Goal: Find specific page/section: Find specific page/section

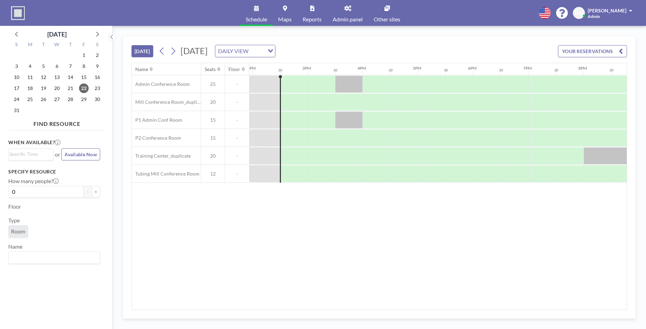
scroll to position [0, 773]
click at [312, 14] on link "Reports" at bounding box center [312, 13] width 30 height 26
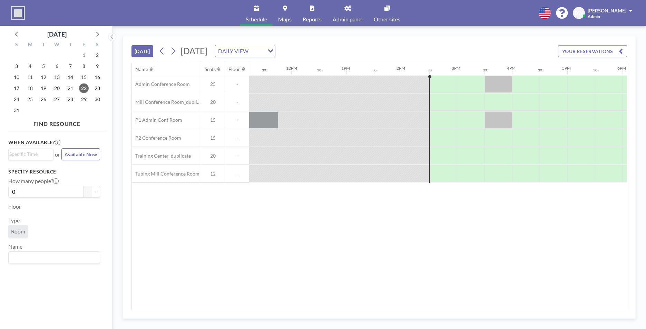
scroll to position [0, 773]
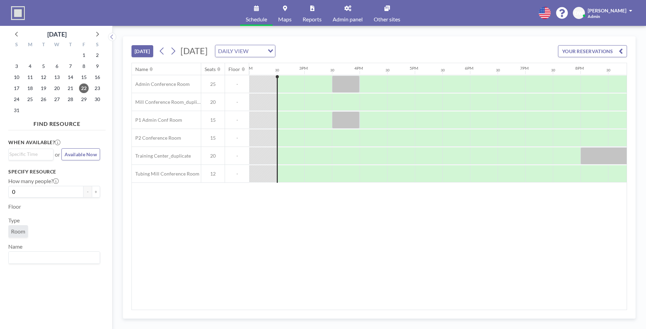
click at [348, 11] on link "Admin panel" at bounding box center [347, 13] width 41 height 26
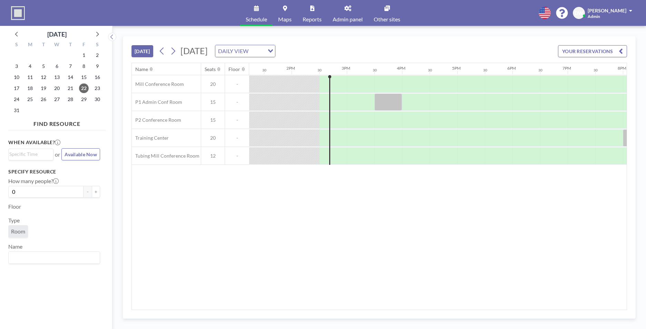
scroll to position [0, 773]
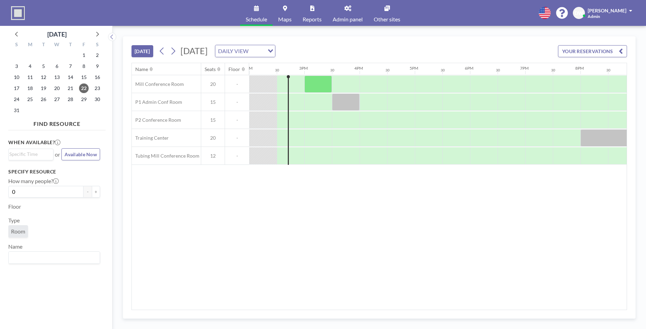
click at [345, 15] on link "Admin panel" at bounding box center [347, 13] width 41 height 26
